Goal: Information Seeking & Learning: Learn about a topic

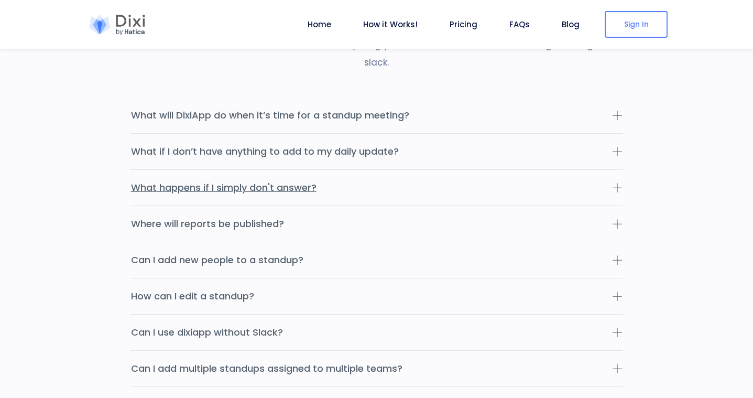
scroll to position [3247, 0]
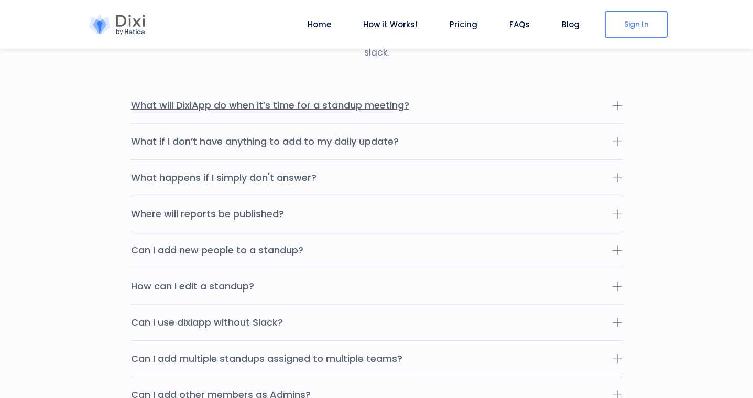
click at [385, 87] on button "What will DixiApp do when it’s time for a standup meeting?" at bounding box center [376, 105] width 492 height 36
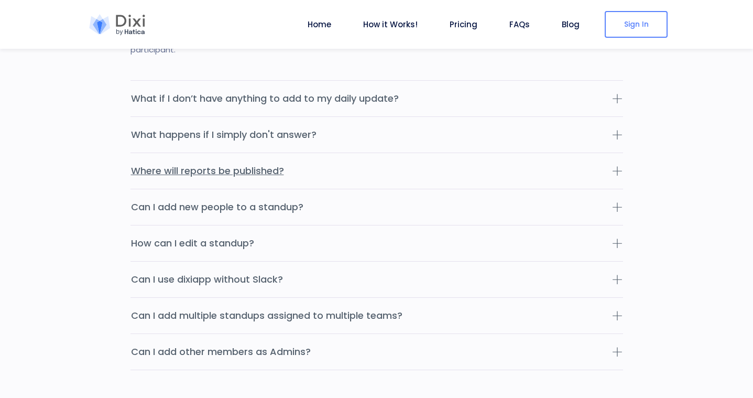
scroll to position [3341, 0]
click at [323, 80] on button "What if I don’t have anything to add to my daily update?" at bounding box center [376, 98] width 492 height 36
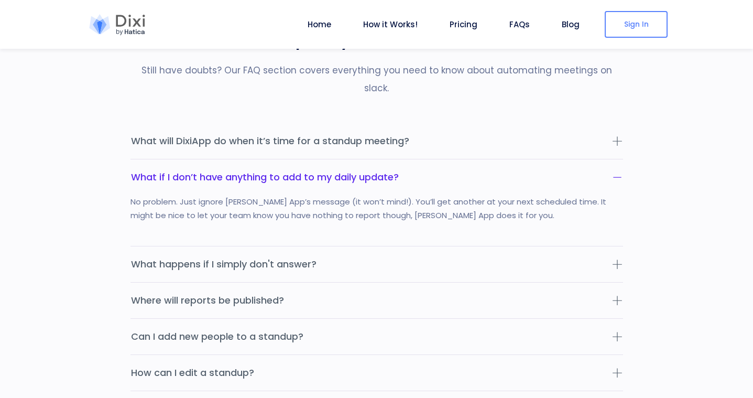
scroll to position [3211, 0]
click at [302, 195] on div "No problem. Just ignore [PERSON_NAME] App’s message (it won’t mind!). You’ll ge…" at bounding box center [376, 220] width 492 height 51
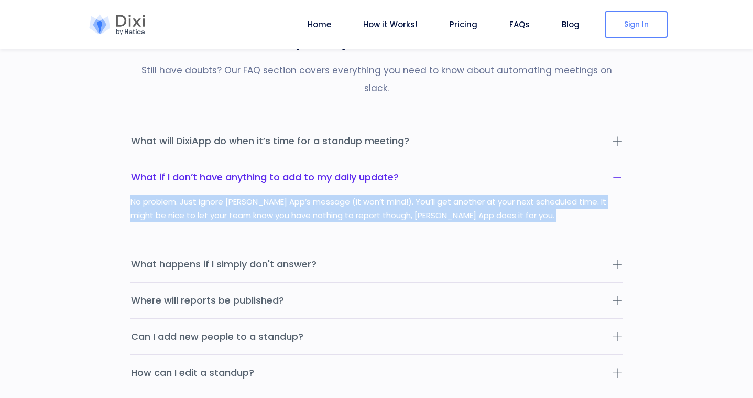
click at [302, 195] on div "No problem. Just ignore [PERSON_NAME] App’s message (it won’t mind!). You’ll ge…" at bounding box center [376, 220] width 492 height 51
click at [404, 195] on div "No problem. Just ignore [PERSON_NAME] App’s message (it won’t mind!). You’ll ge…" at bounding box center [376, 220] width 492 height 51
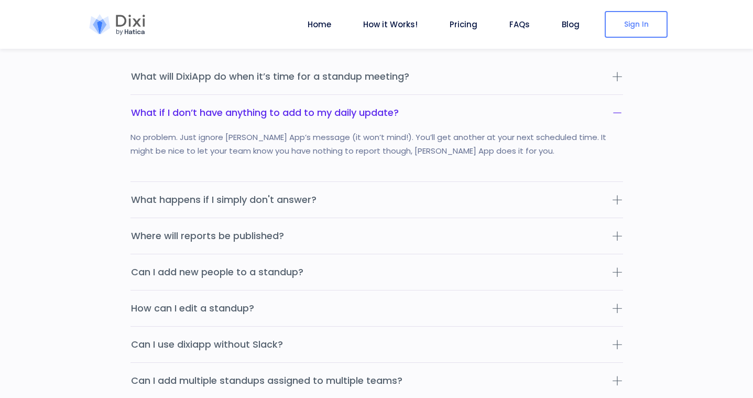
scroll to position [3282, 0]
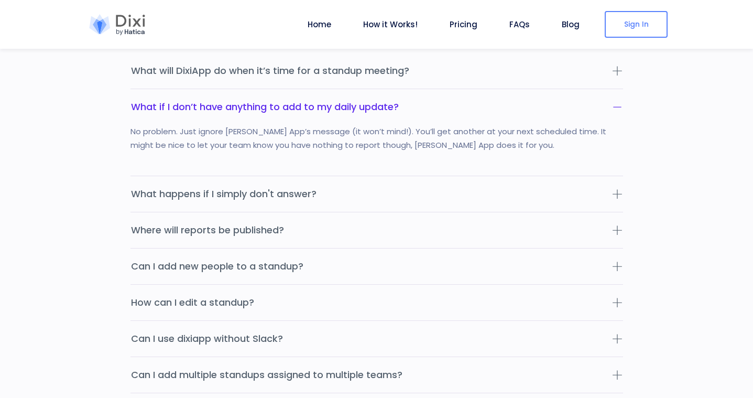
click at [387, 125] on div "No problem. Just ignore [PERSON_NAME] App’s message (it won’t mind!). You’ll ge…" at bounding box center [376, 150] width 492 height 51
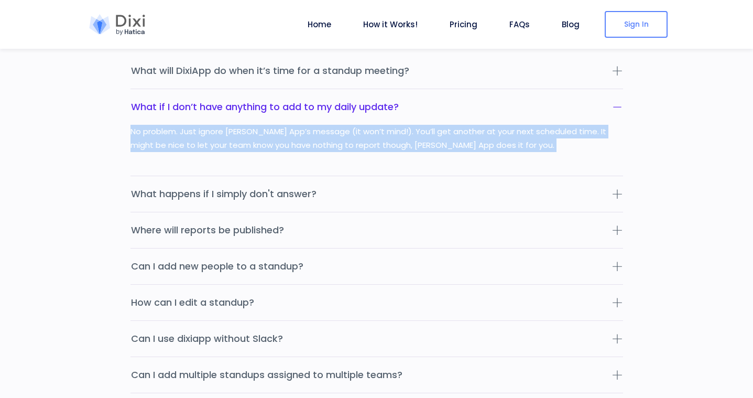
click at [387, 125] on div "No problem. Just ignore [PERSON_NAME] App’s message (it won’t mind!). You’ll ge…" at bounding box center [376, 150] width 492 height 51
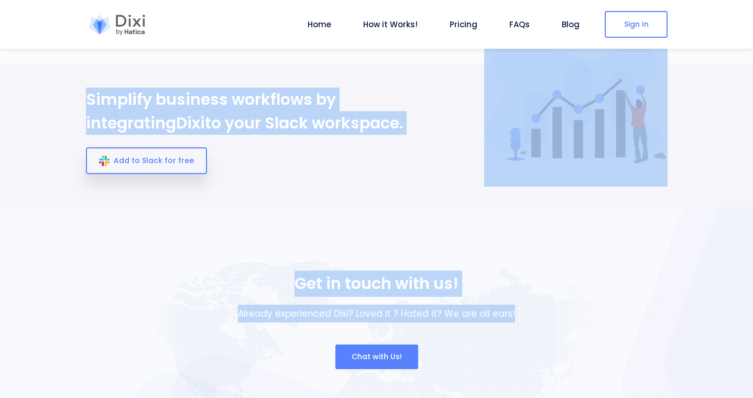
scroll to position [3709, 0]
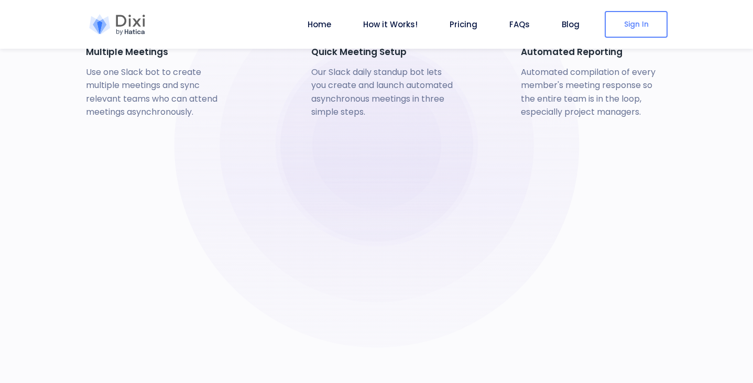
scroll to position [2494, 0]
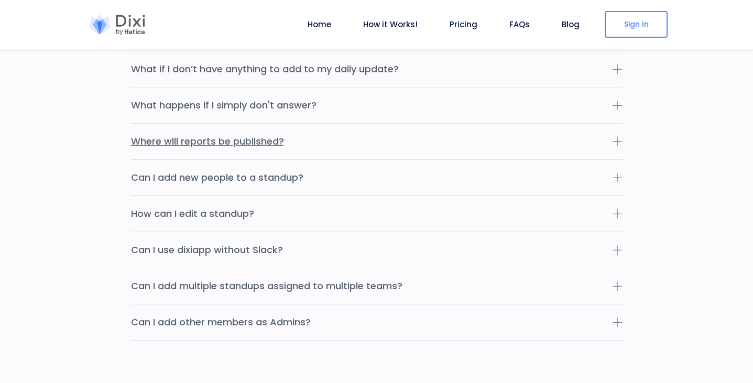
scroll to position [3325, 0]
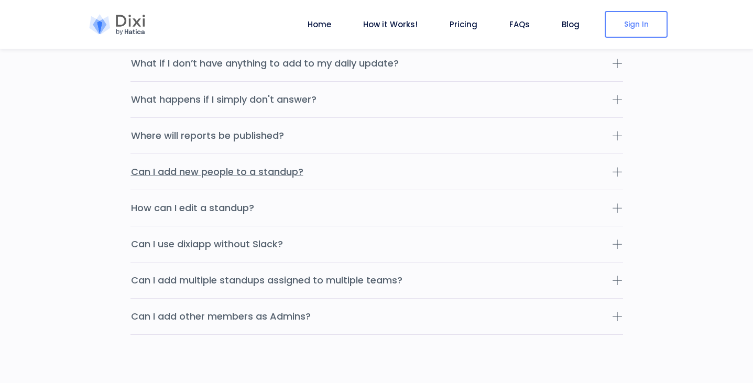
click at [269, 161] on button "Can I add new people to a standup?" at bounding box center [376, 172] width 492 height 36
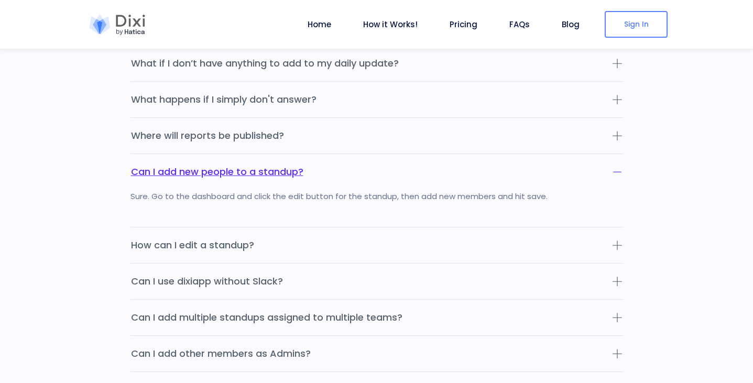
click at [269, 157] on button "Can I add new people to a standup?" at bounding box center [376, 172] width 492 height 36
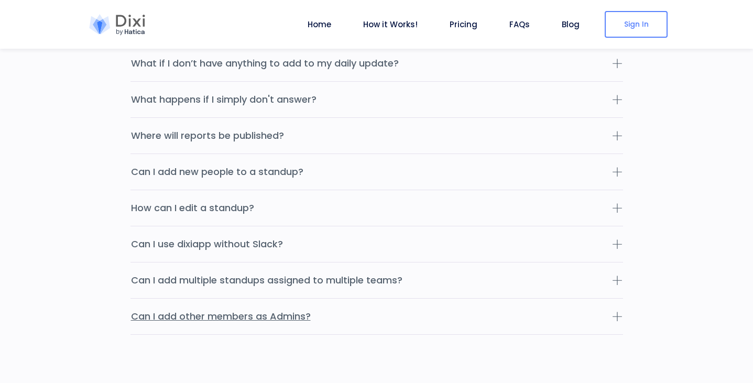
click at [311, 300] on button "Can I add other members as Admins?" at bounding box center [376, 317] width 492 height 36
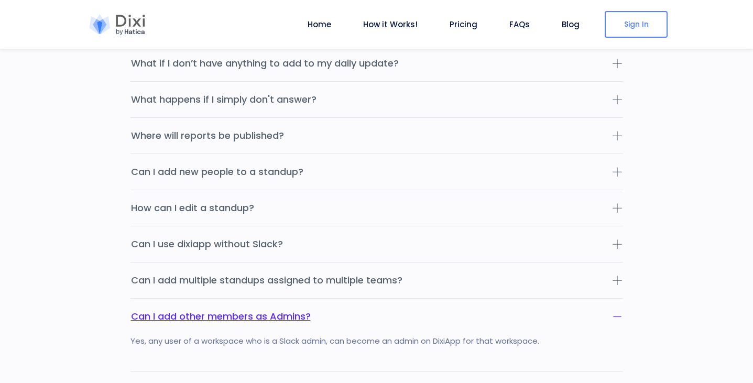
click at [311, 300] on button "Can I add other members as Admins?" at bounding box center [376, 317] width 492 height 36
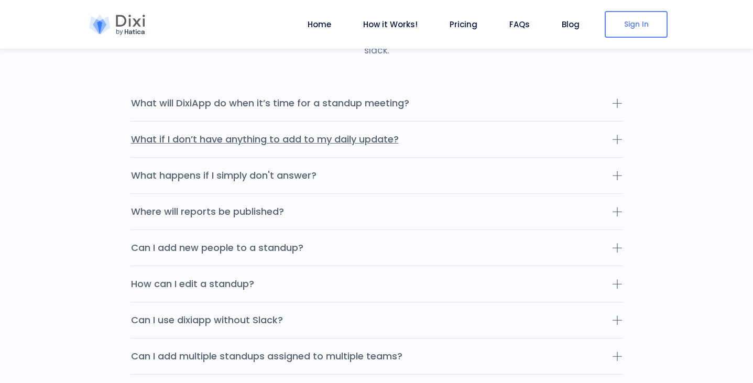
scroll to position [3248, 0]
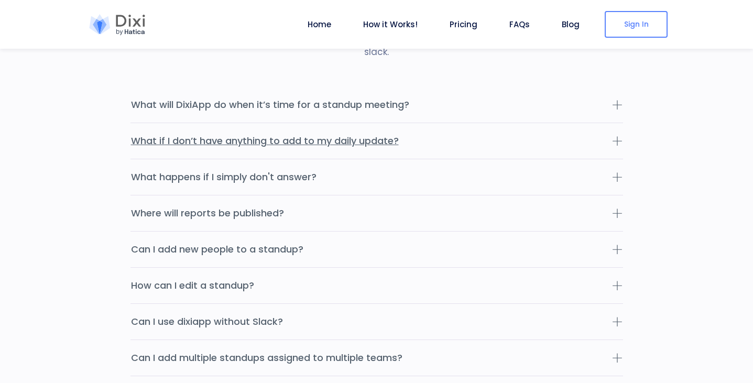
click at [343, 124] on button "What if I don’t have anything to add to my daily update?" at bounding box center [376, 141] width 492 height 36
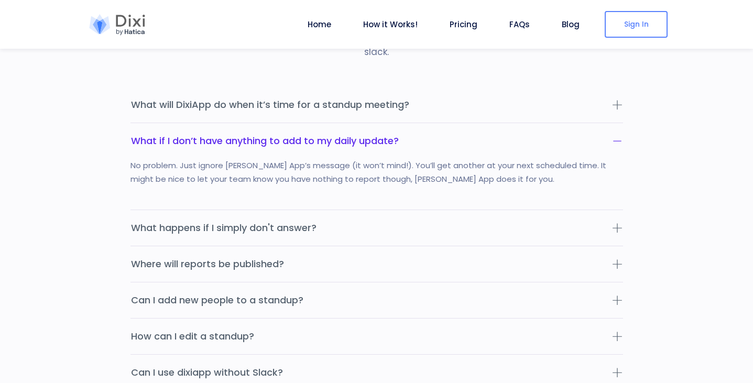
click at [387, 168] on div "No problem. Just ignore [PERSON_NAME] App’s message (it won’t mind!). You’ll ge…" at bounding box center [376, 184] width 492 height 51
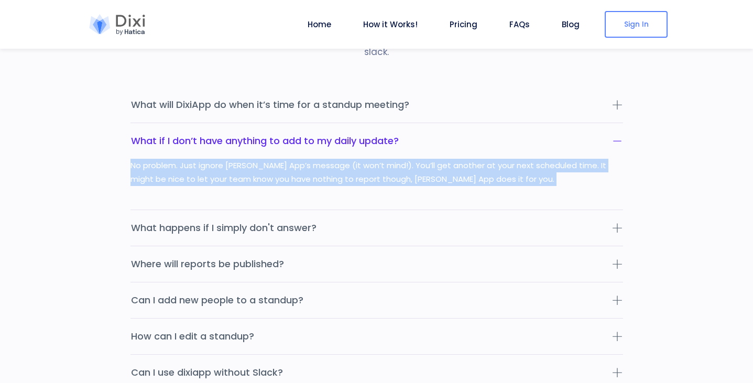
click at [387, 168] on div "No problem. Just ignore [PERSON_NAME] App’s message (it won’t mind!). You’ll ge…" at bounding box center [376, 184] width 492 height 51
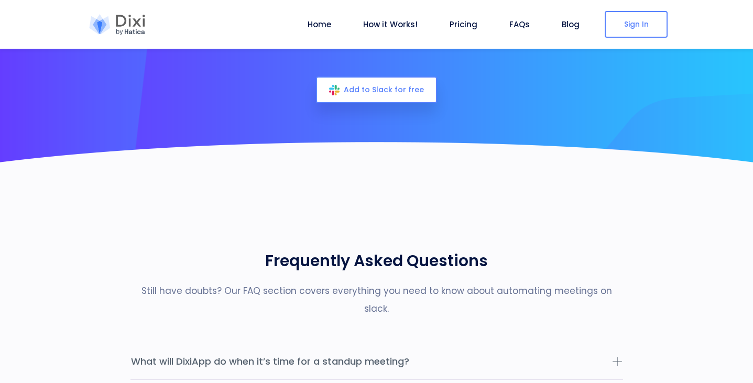
scroll to position [2991, 0]
